Goal: Task Accomplishment & Management: Manage account settings

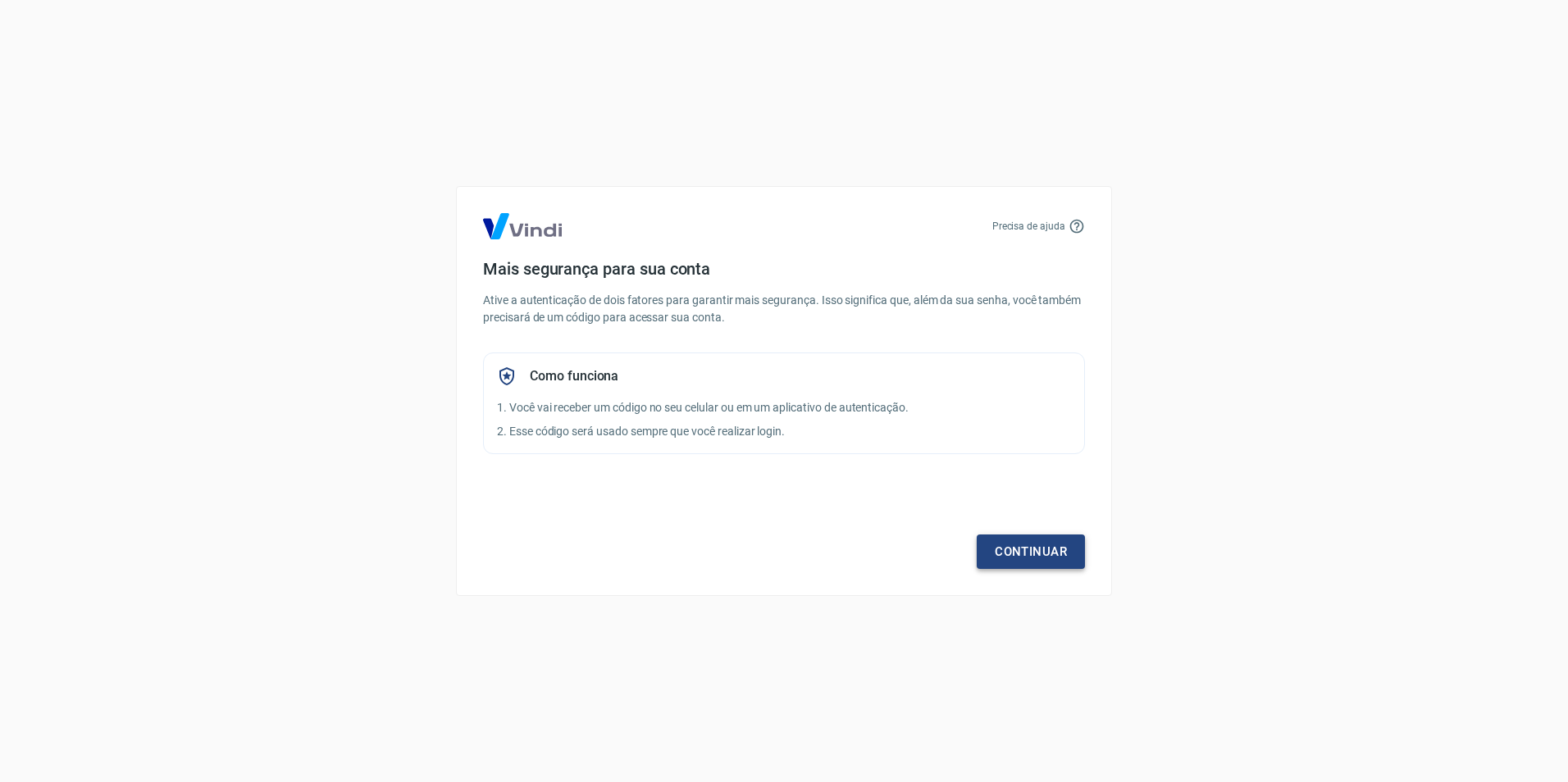
click at [1025, 554] on link "Continuar" at bounding box center [1031, 552] width 108 height 34
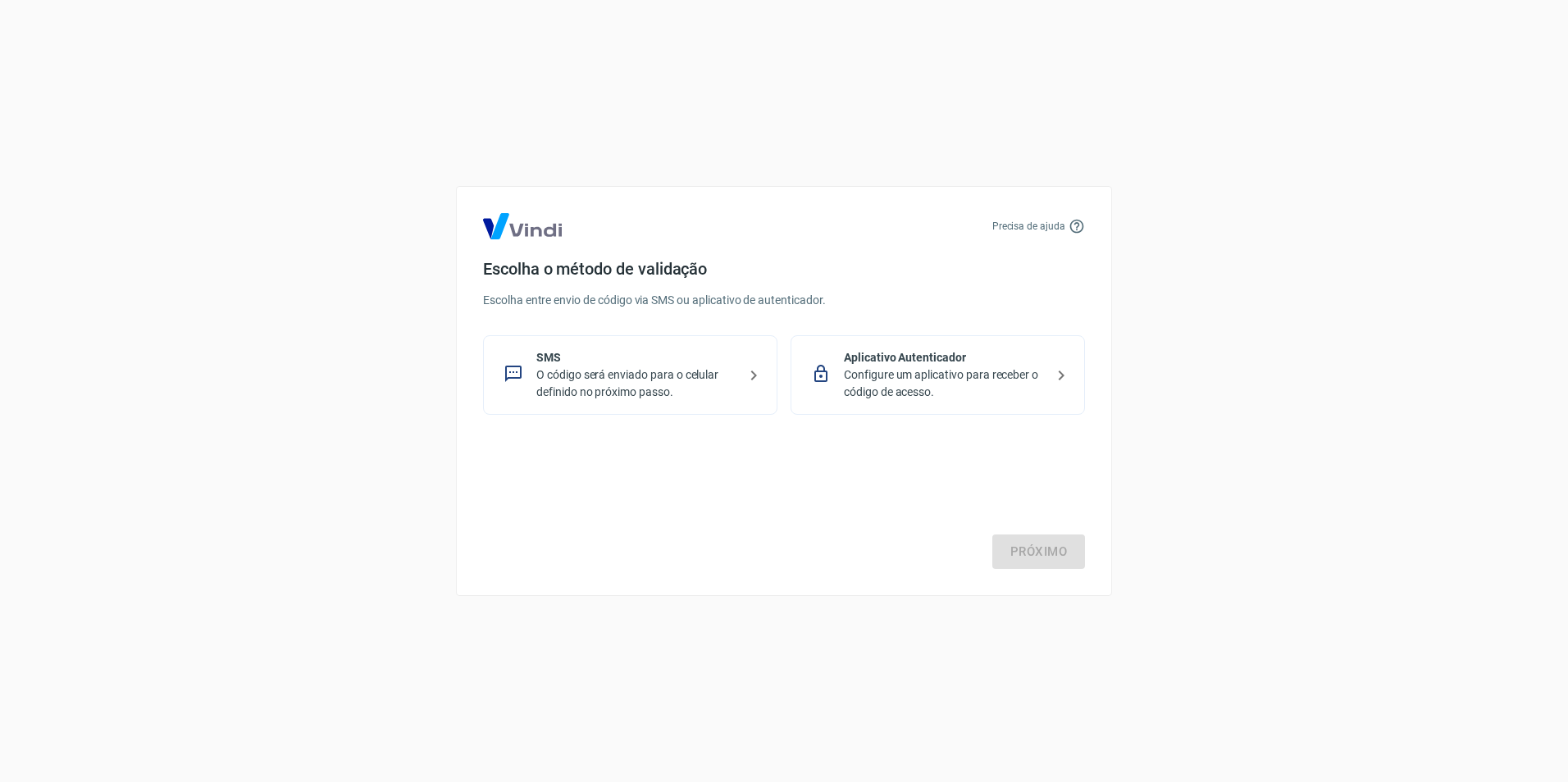
click at [947, 379] on p "Configure um aplicativo para receber o código de acesso." at bounding box center [945, 383] width 201 height 34
click at [1028, 555] on link "Próximo" at bounding box center [1038, 552] width 93 height 34
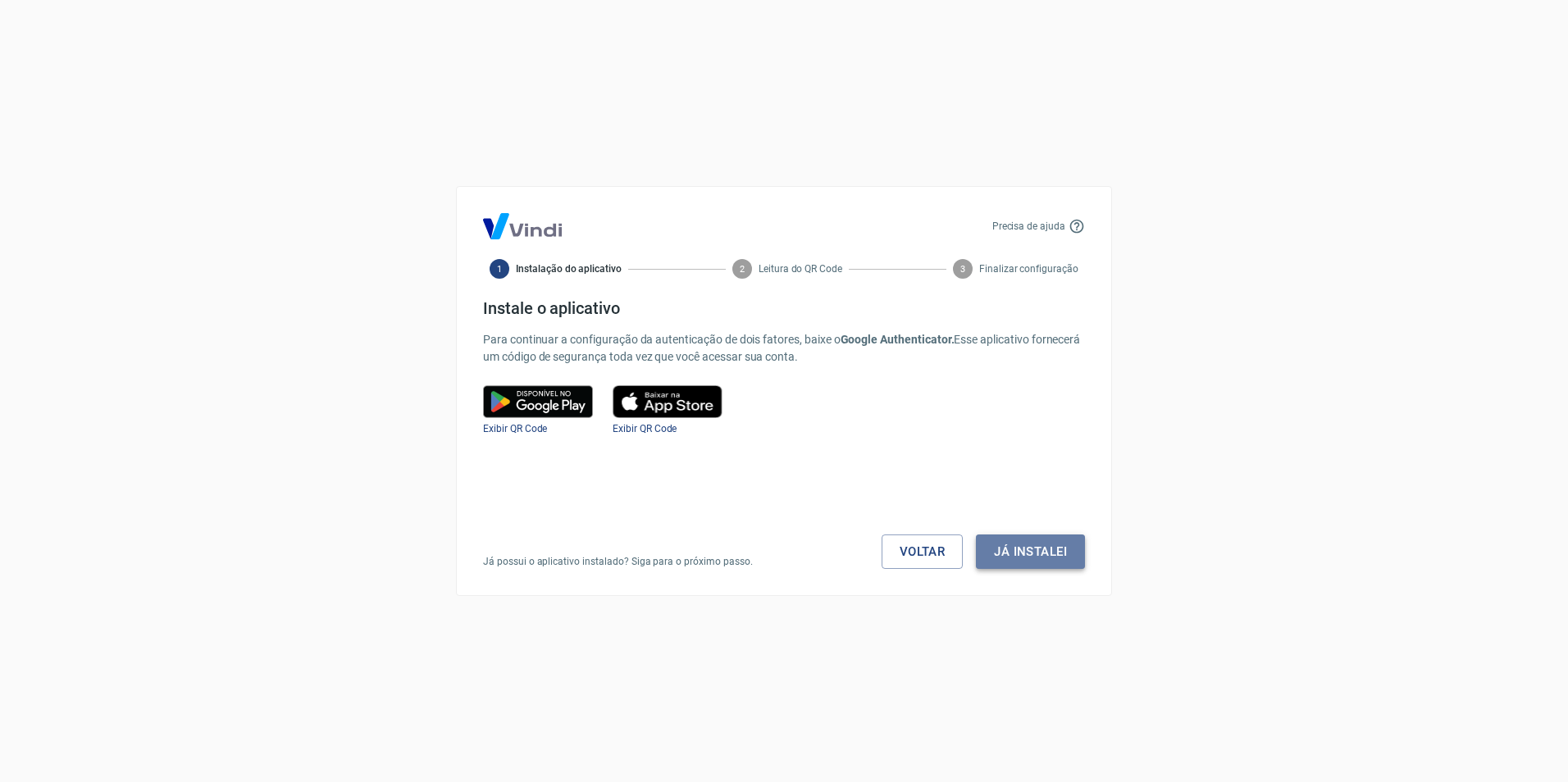
click at [1069, 560] on button "Já instalei" at bounding box center [1030, 552] width 109 height 34
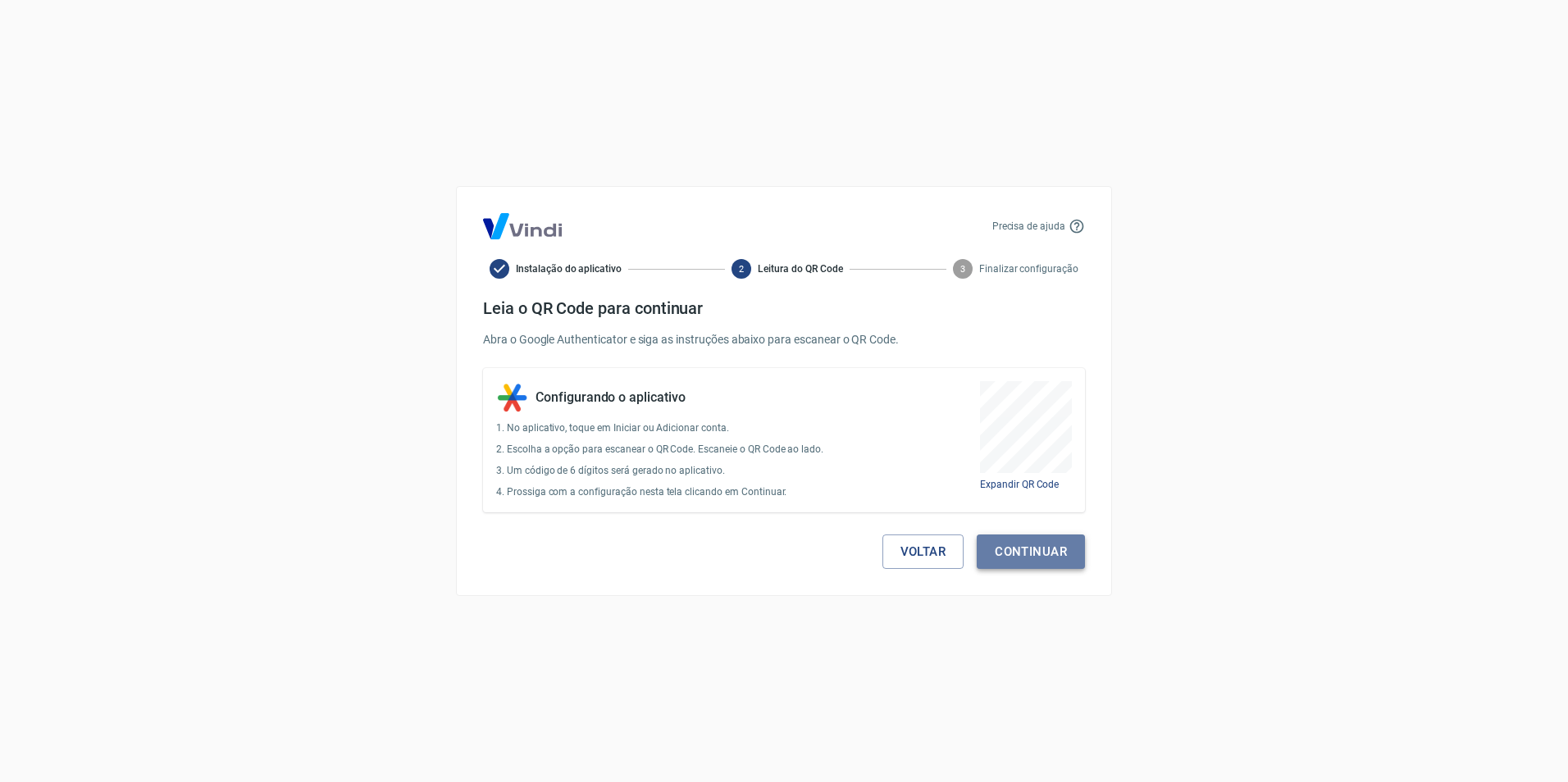
click at [1048, 554] on button "Continuar" at bounding box center [1031, 552] width 108 height 34
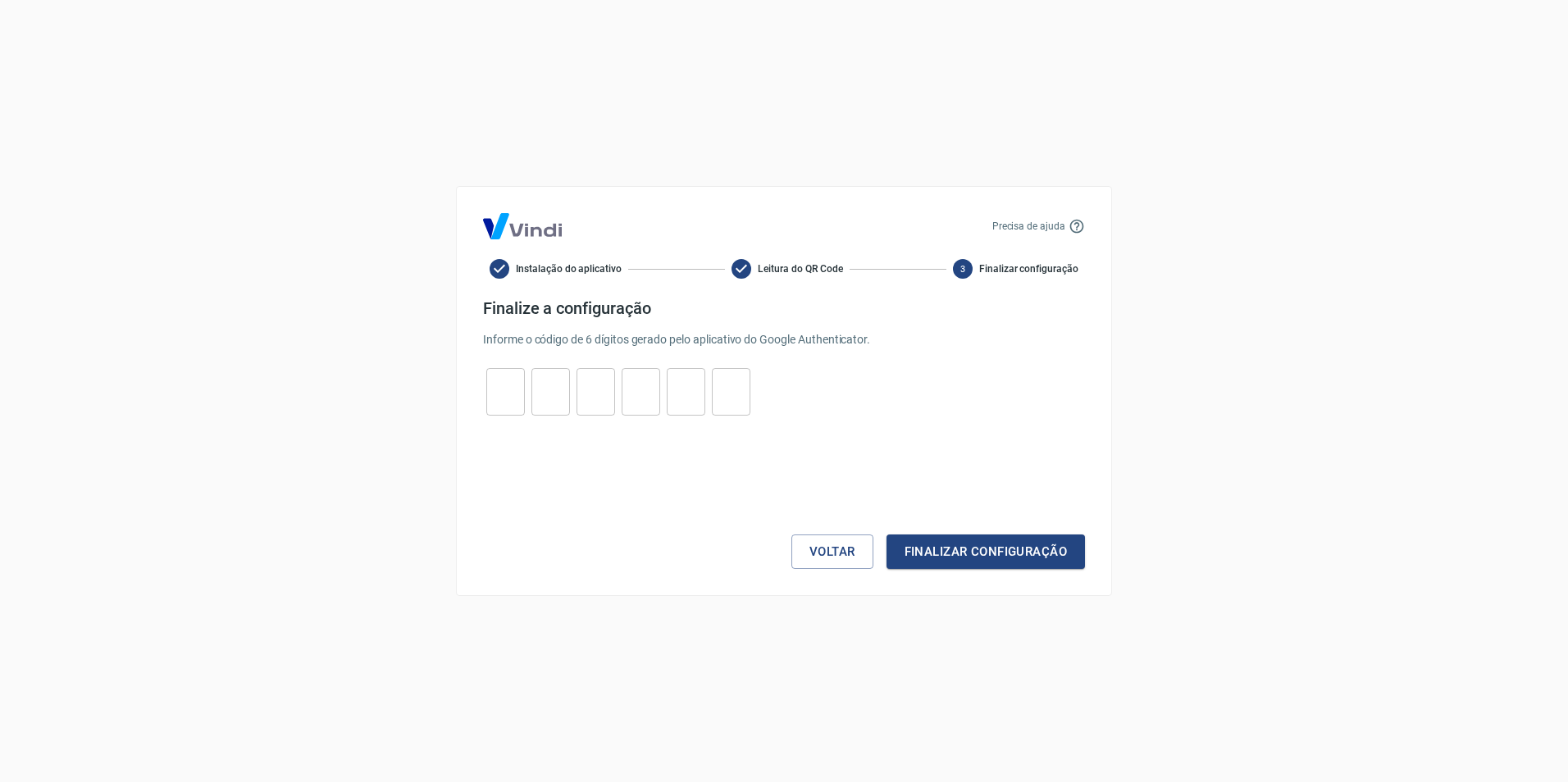
click at [511, 388] on input "tel" at bounding box center [505, 392] width 38 height 35
paste input "5"
type input "5"
type input "8"
type input "0"
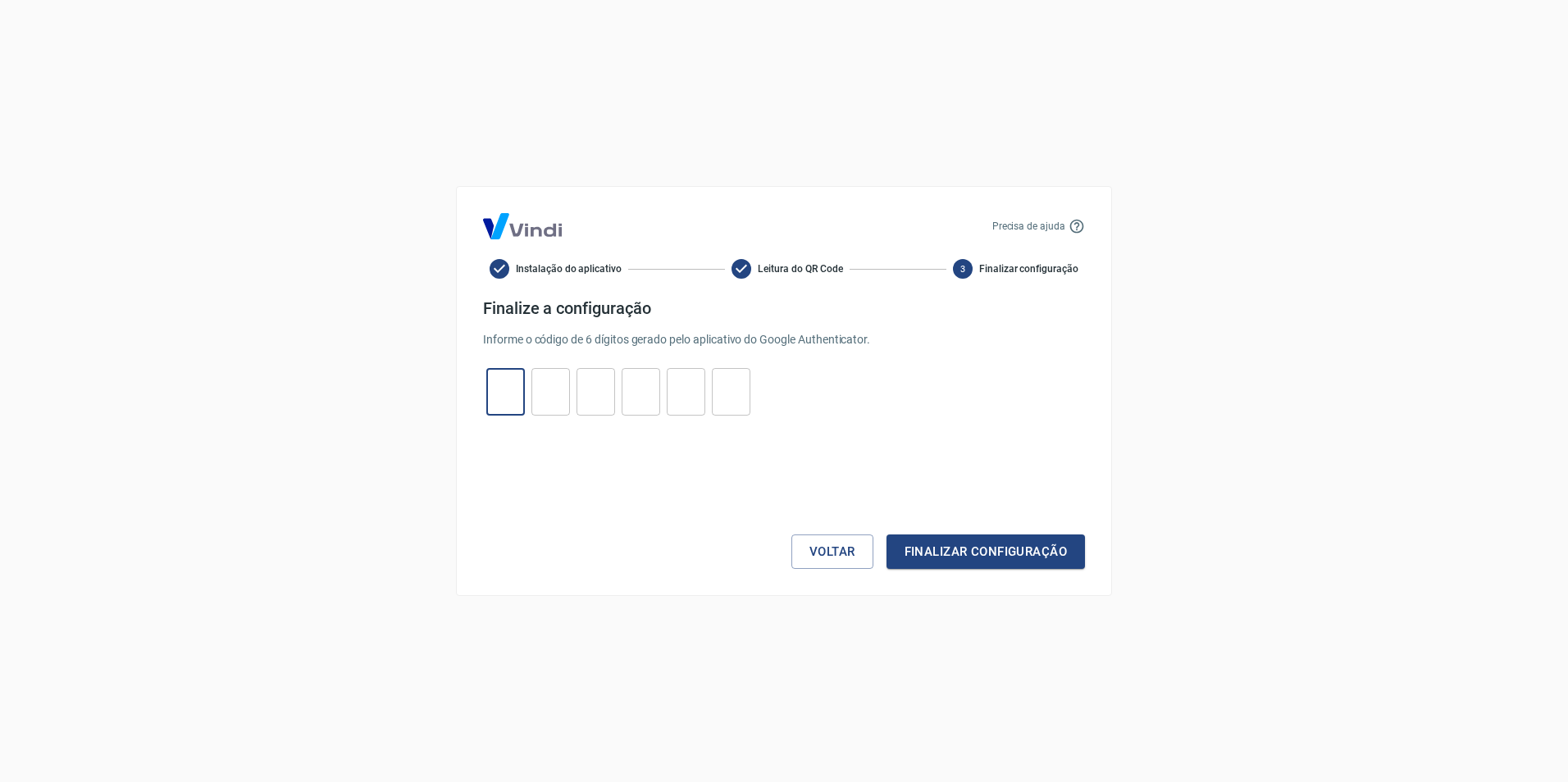
type input "7"
type input "9"
type input "5"
click at [971, 545] on button "Finalizar configuração" at bounding box center [985, 552] width 198 height 34
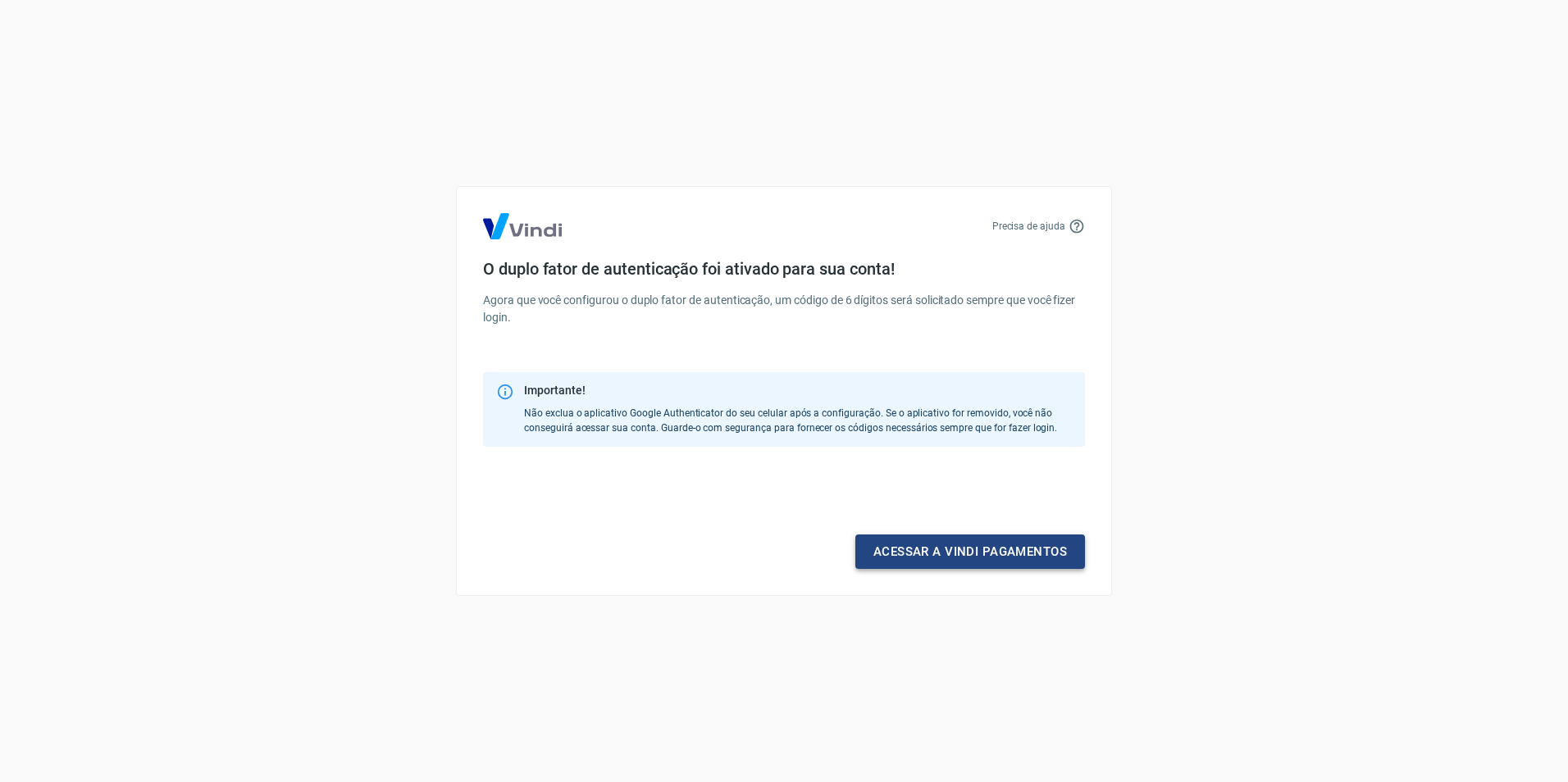
click at [1009, 537] on link "Acessar a Vindi pagamentos" at bounding box center [969, 552] width 229 height 34
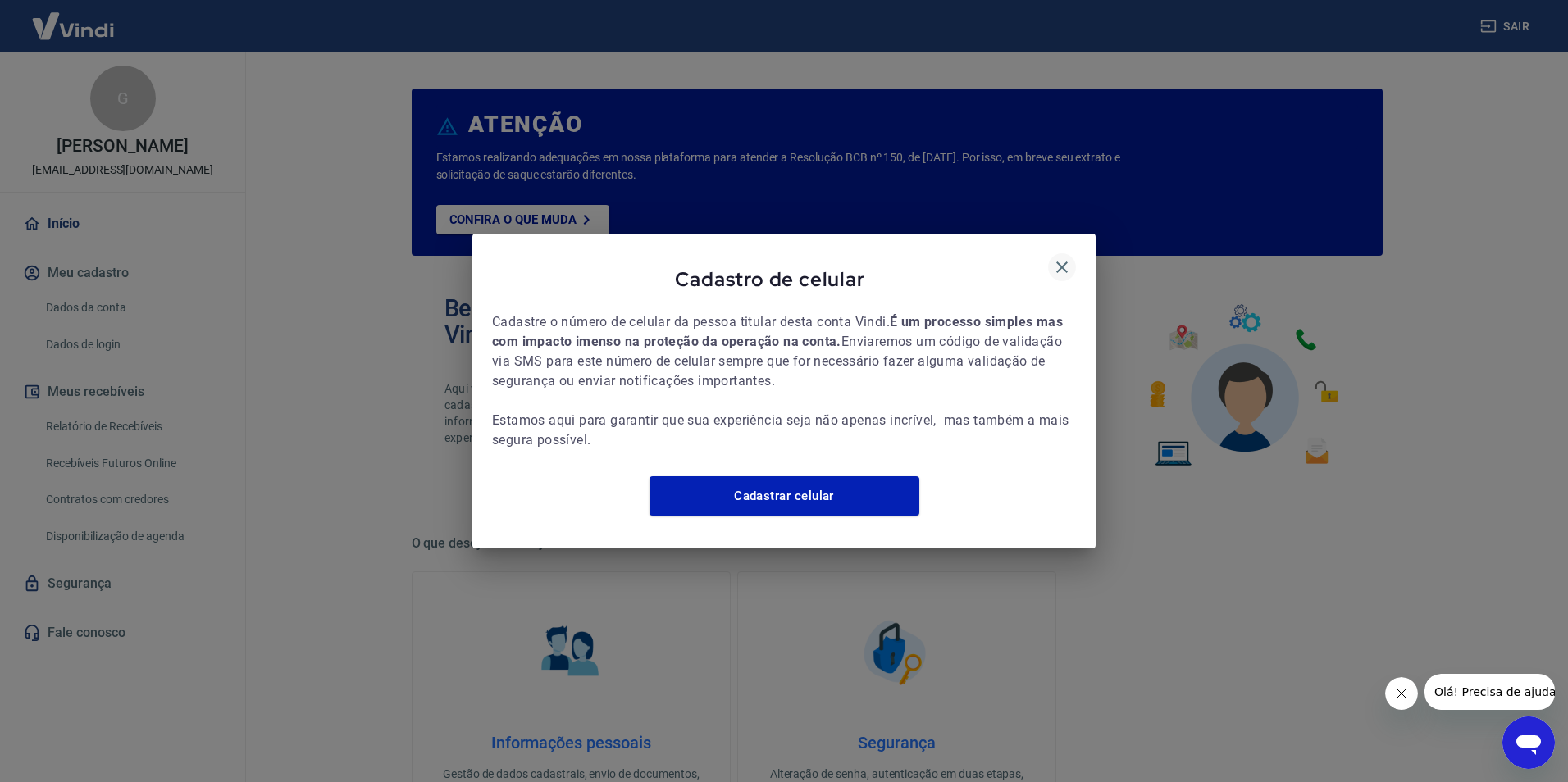
click at [1066, 271] on button "button" at bounding box center [1062, 267] width 28 height 28
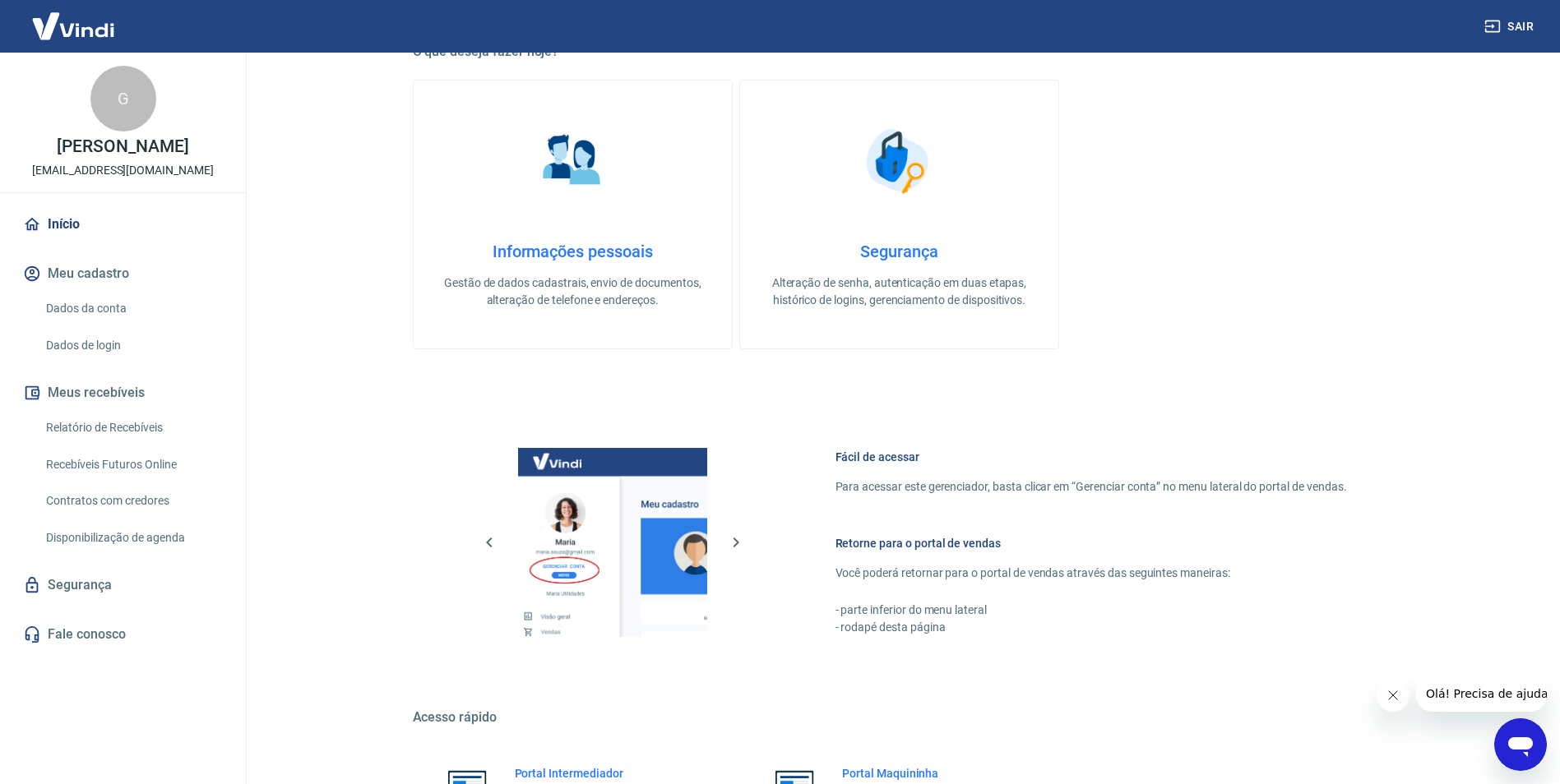
scroll to position [667, 0]
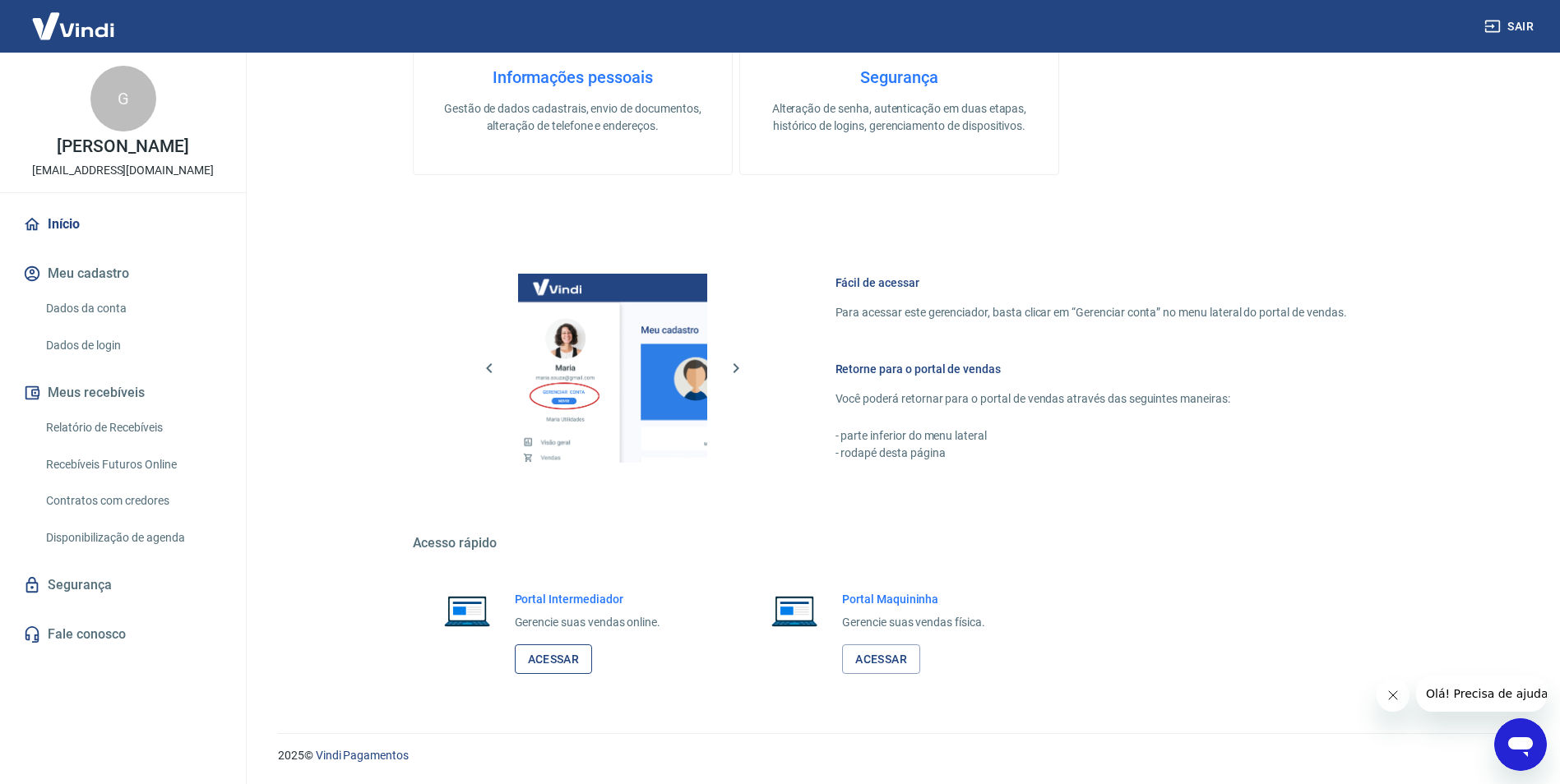
click at [578, 662] on link "Acessar" at bounding box center [553, 660] width 78 height 31
